Goal: Obtain resource: Download file/media

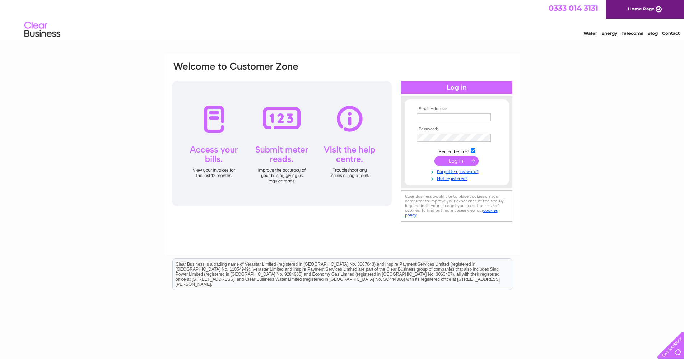
type input "[EMAIL_ADDRESS][DOMAIN_NAME]"
click at [461, 163] on input "submit" at bounding box center [456, 162] width 44 height 10
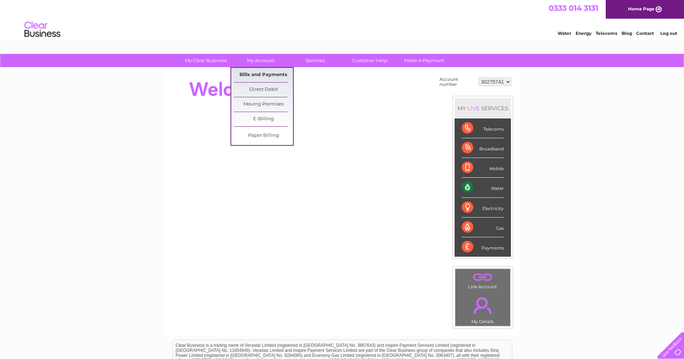
click at [264, 74] on link "Bills and Payments" at bounding box center [263, 75] width 59 height 14
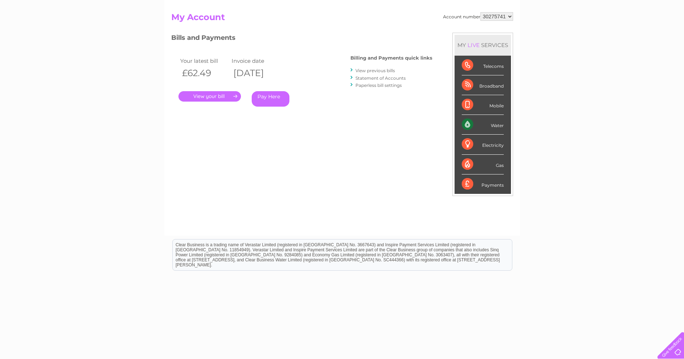
scroll to position [74, 0]
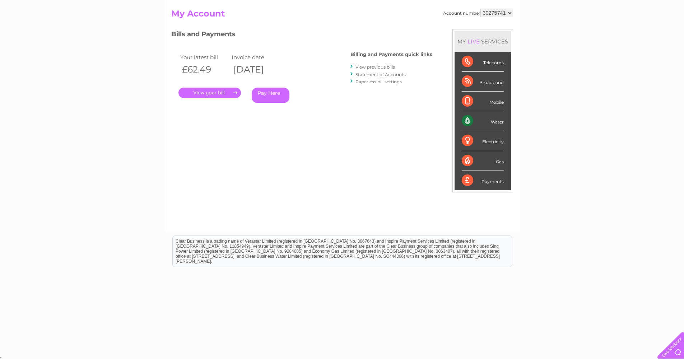
click at [387, 67] on link "View previous bills" at bounding box center [374, 66] width 39 height 5
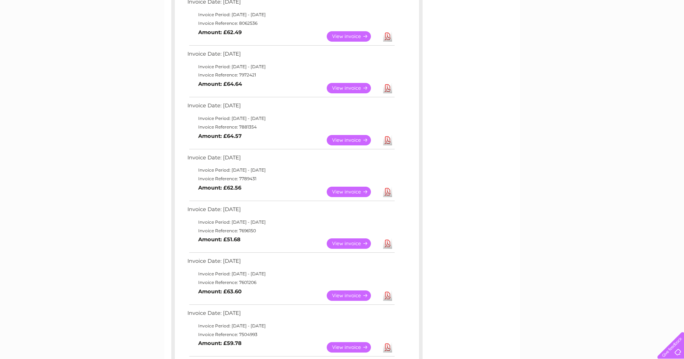
scroll to position [166, 0]
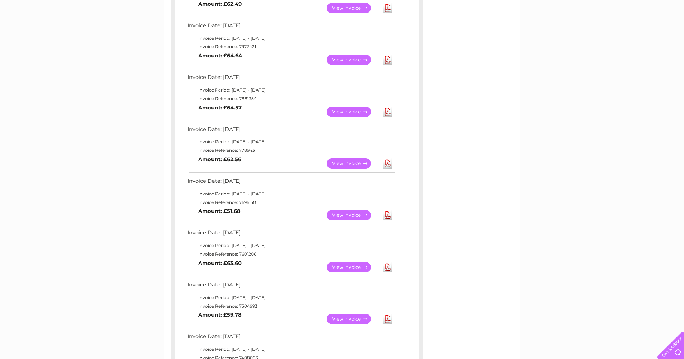
click at [351, 158] on link "View" at bounding box center [353, 163] width 53 height 10
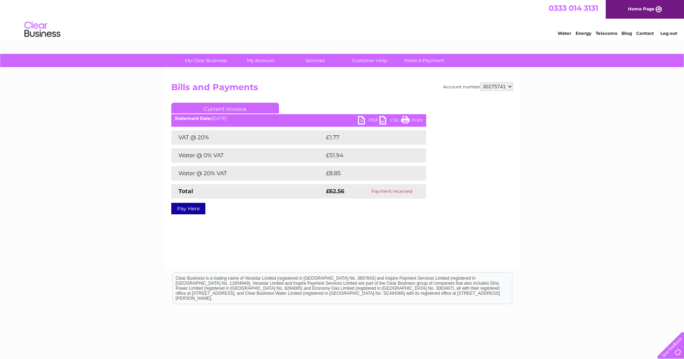
click at [367, 120] on link "PDF" at bounding box center [369, 121] width 22 height 10
click at [673, 32] on link "Log out" at bounding box center [668, 33] width 17 height 5
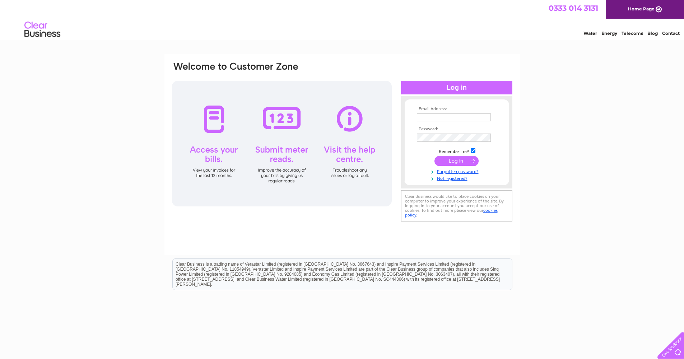
type input "[EMAIL_ADDRESS][DOMAIN_NAME]"
click at [455, 160] on input "submit" at bounding box center [456, 162] width 44 height 10
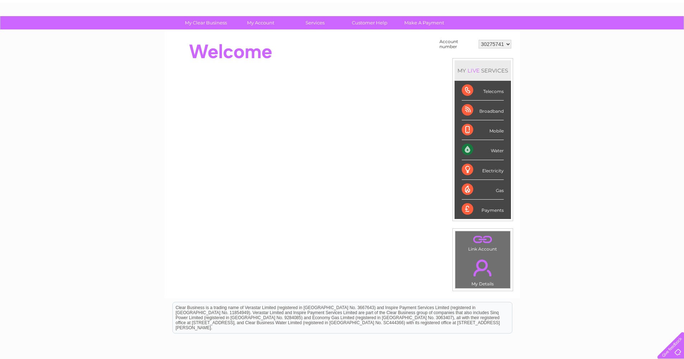
scroll to position [25, 0]
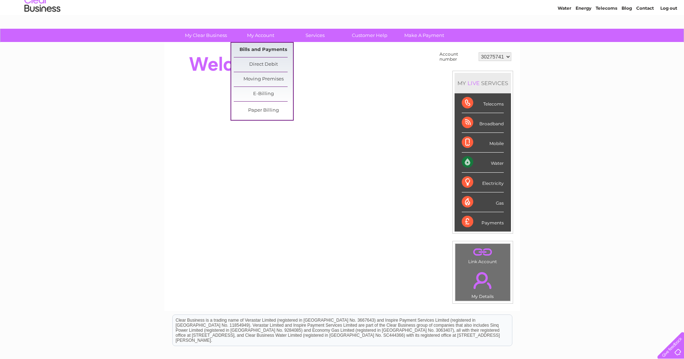
click at [262, 50] on link "Bills and Payments" at bounding box center [263, 50] width 59 height 14
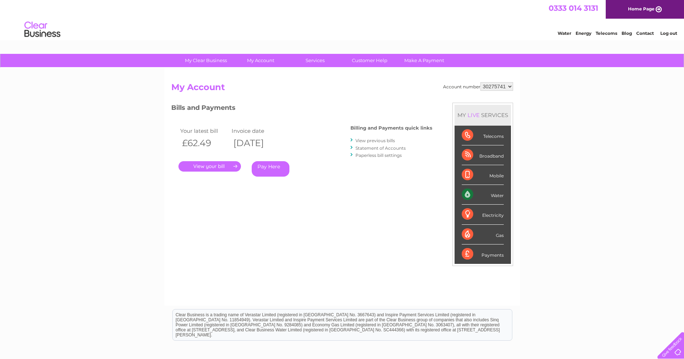
click at [368, 139] on link "View previous bills" at bounding box center [374, 140] width 39 height 5
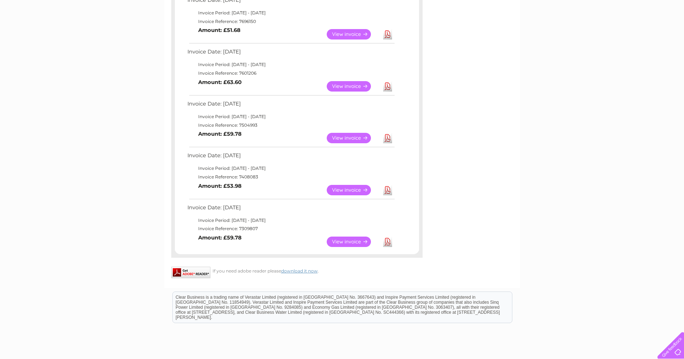
scroll to position [341, 0]
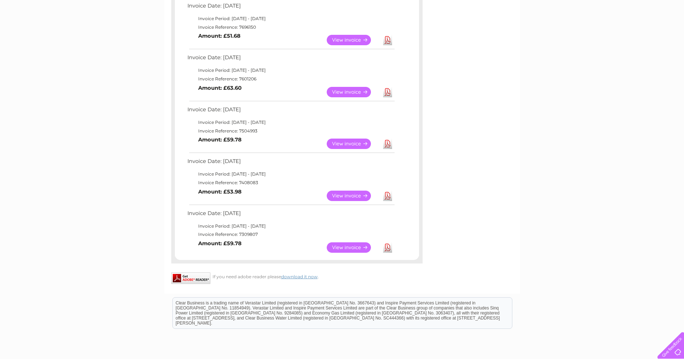
click at [349, 191] on link "View" at bounding box center [353, 196] width 53 height 10
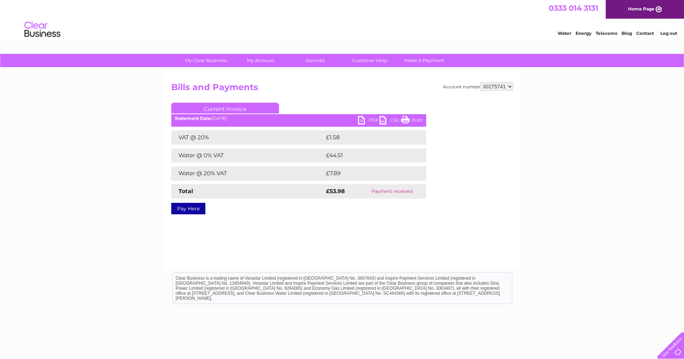
click at [363, 120] on link "PDF" at bounding box center [369, 121] width 22 height 10
click at [668, 32] on link "Log out" at bounding box center [668, 33] width 17 height 5
